Goal: Task Accomplishment & Management: Use online tool/utility

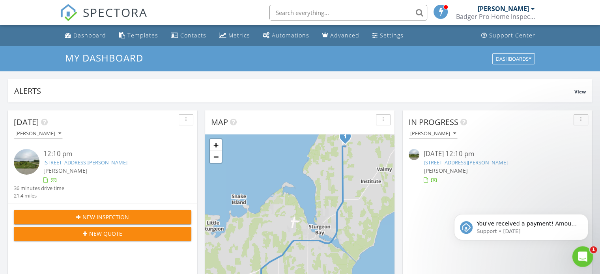
click at [580, 258] on icon "Open Intercom Messenger" at bounding box center [581, 255] width 13 height 13
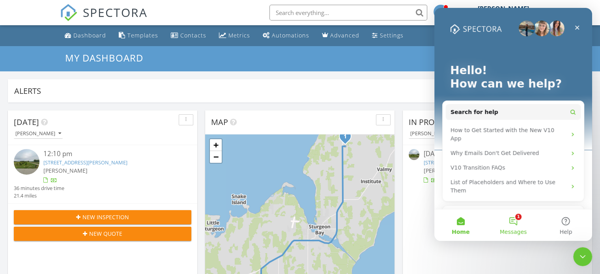
click at [518, 223] on button "1 Messages" at bounding box center [512, 225] width 52 height 32
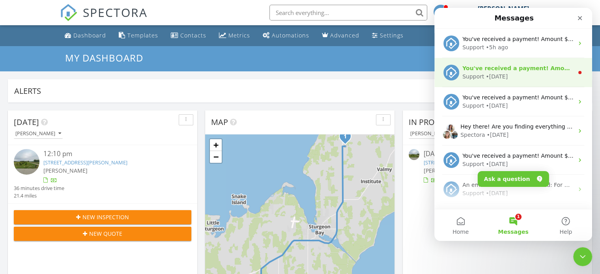
click at [518, 76] on div "Support • [DATE]" at bounding box center [517, 77] width 111 height 8
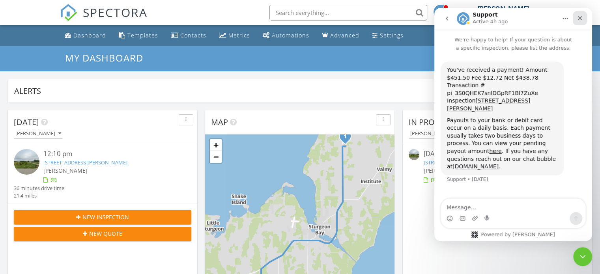
click at [577, 20] on icon "Close" at bounding box center [579, 18] width 6 height 6
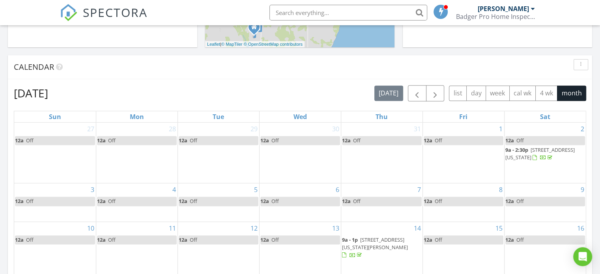
scroll to position [236, 0]
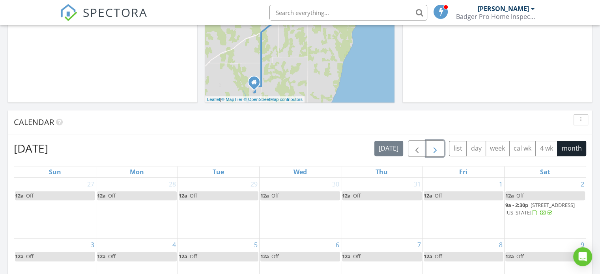
click at [434, 153] on span "button" at bounding box center [434, 148] width 9 height 9
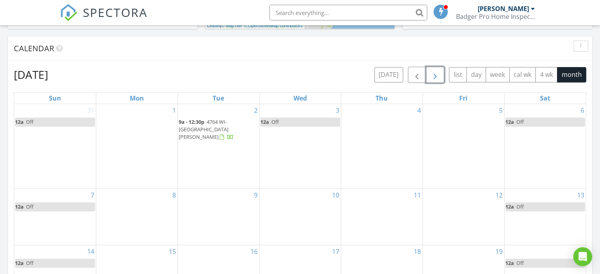
scroll to position [315, 0]
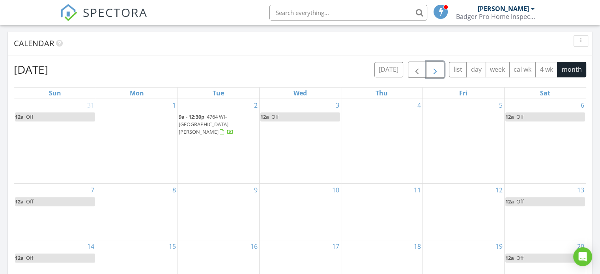
click at [121, 122] on div "1" at bounding box center [136, 141] width 81 height 84
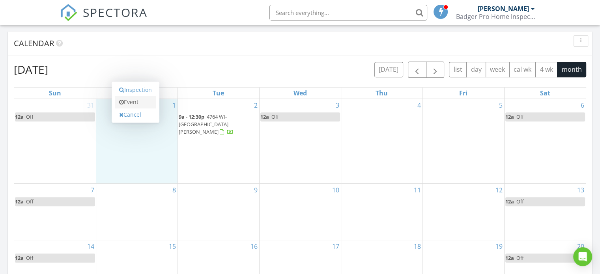
click at [130, 100] on link "Event" at bounding box center [135, 102] width 41 height 13
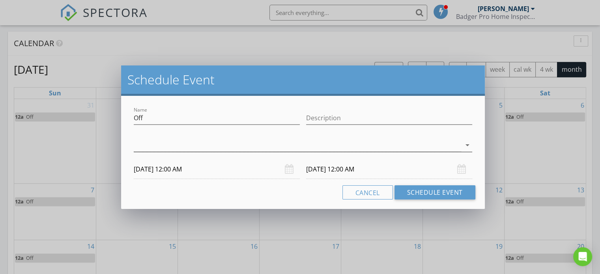
click at [467, 145] on icon "arrow_drop_down" at bounding box center [466, 144] width 9 height 9
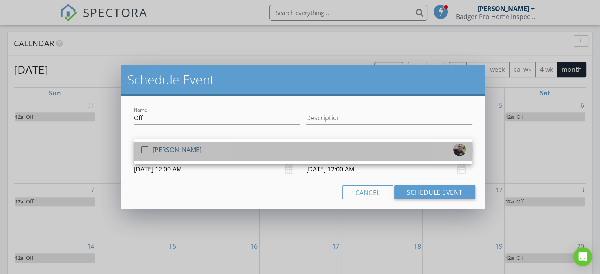
click at [419, 142] on link "check_box_outline_blank John Dolgireff" at bounding box center [303, 151] width 338 height 19
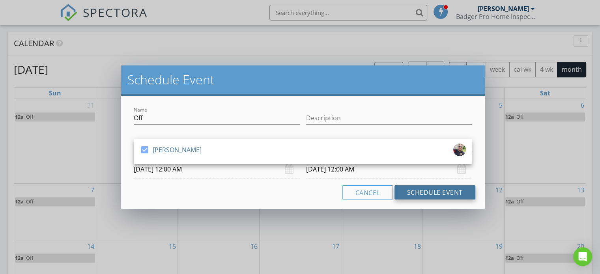
click at [419, 191] on button "Schedule Event" at bounding box center [434, 192] width 81 height 14
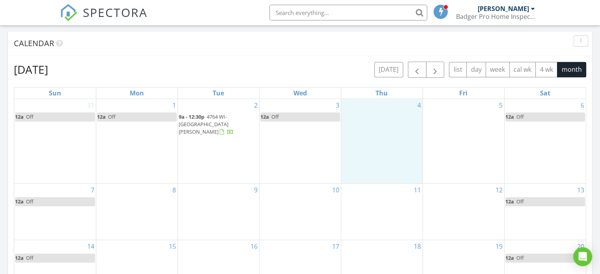
click at [388, 121] on div "4" at bounding box center [381, 141] width 81 height 84
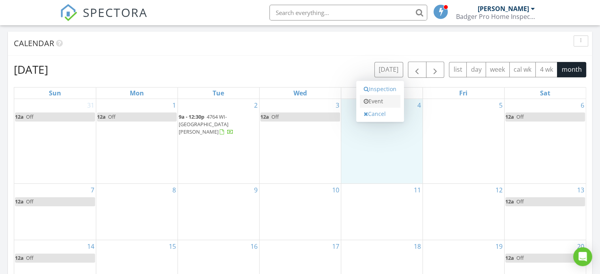
click at [385, 103] on link "Event" at bounding box center [379, 101] width 41 height 13
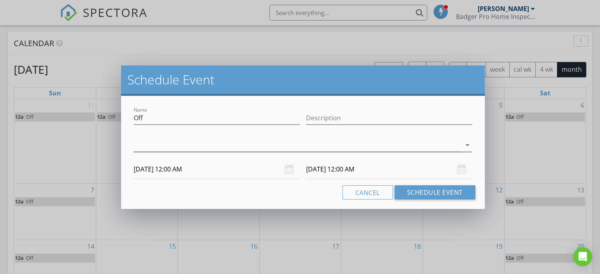
click at [469, 146] on icon "arrow_drop_down" at bounding box center [466, 144] width 9 height 9
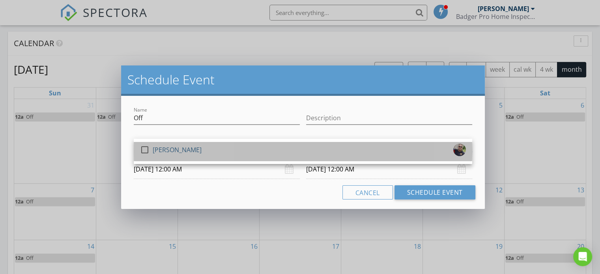
click at [405, 153] on div "check_box_outline_blank John Dolgireff" at bounding box center [303, 151] width 326 height 16
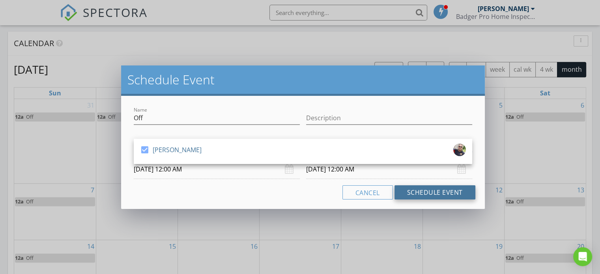
click at [435, 192] on button "Schedule Event" at bounding box center [434, 192] width 81 height 14
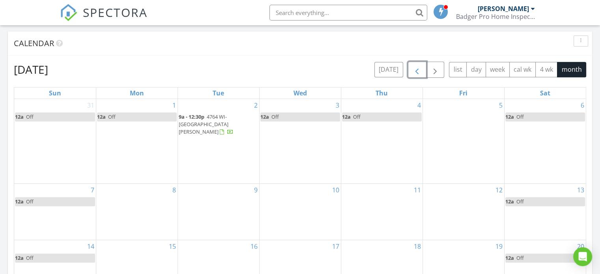
click at [418, 70] on span "button" at bounding box center [416, 69] width 9 height 9
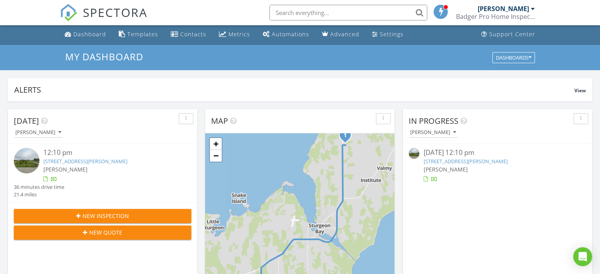
scroll to position [0, 0]
